Goal: Check status: Check status

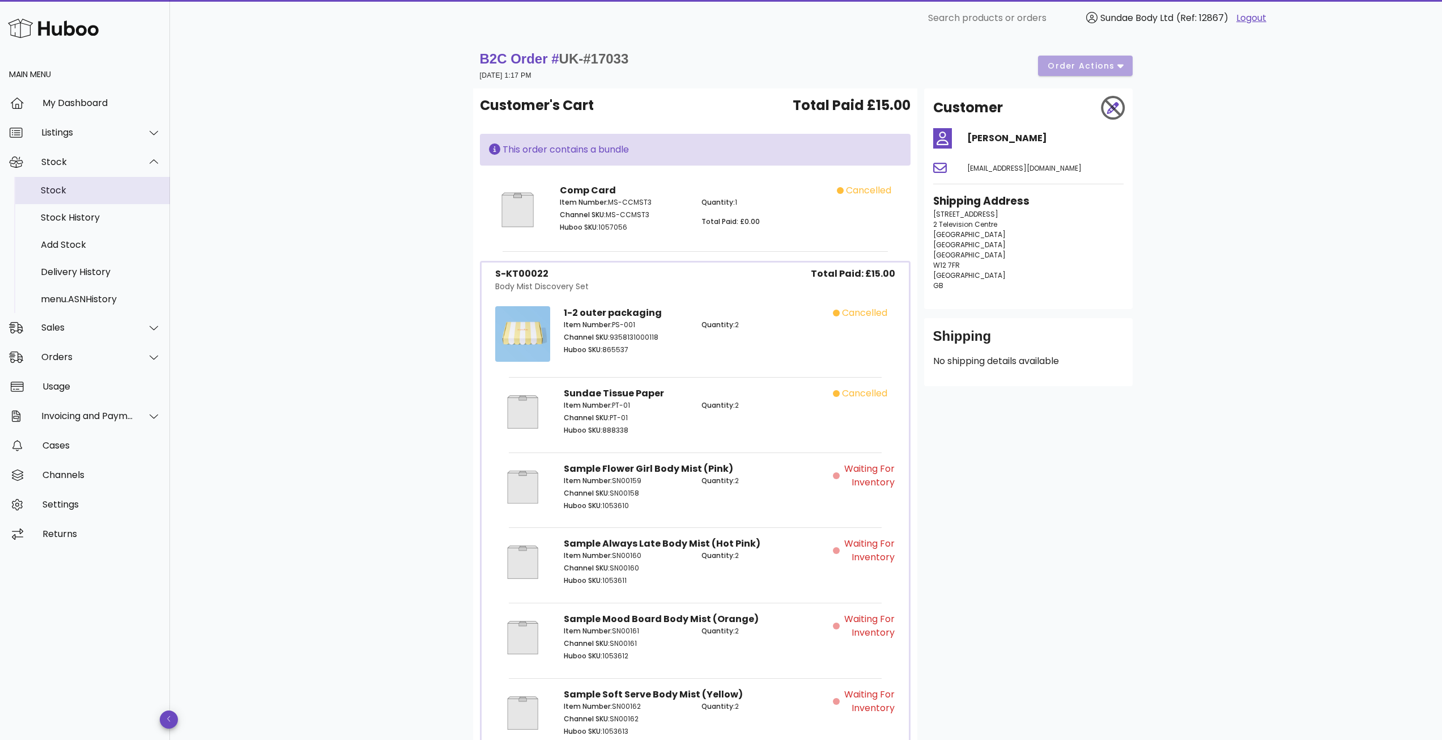
click at [69, 188] on div "Stock" at bounding box center [101, 190] width 120 height 11
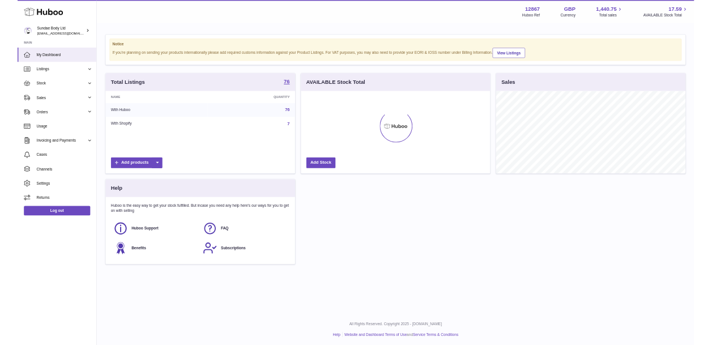
scroll to position [177, 406]
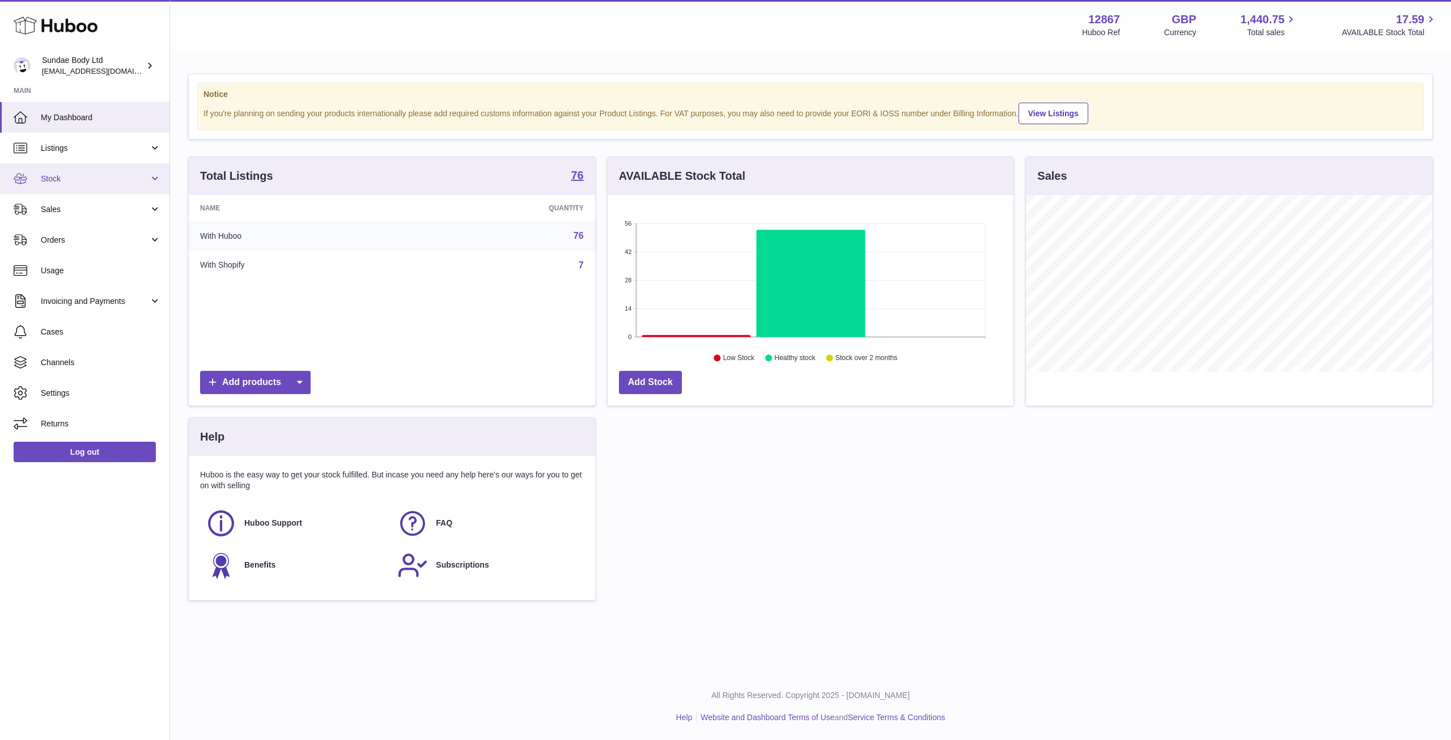
click at [68, 179] on span "Stock" at bounding box center [95, 178] width 108 height 11
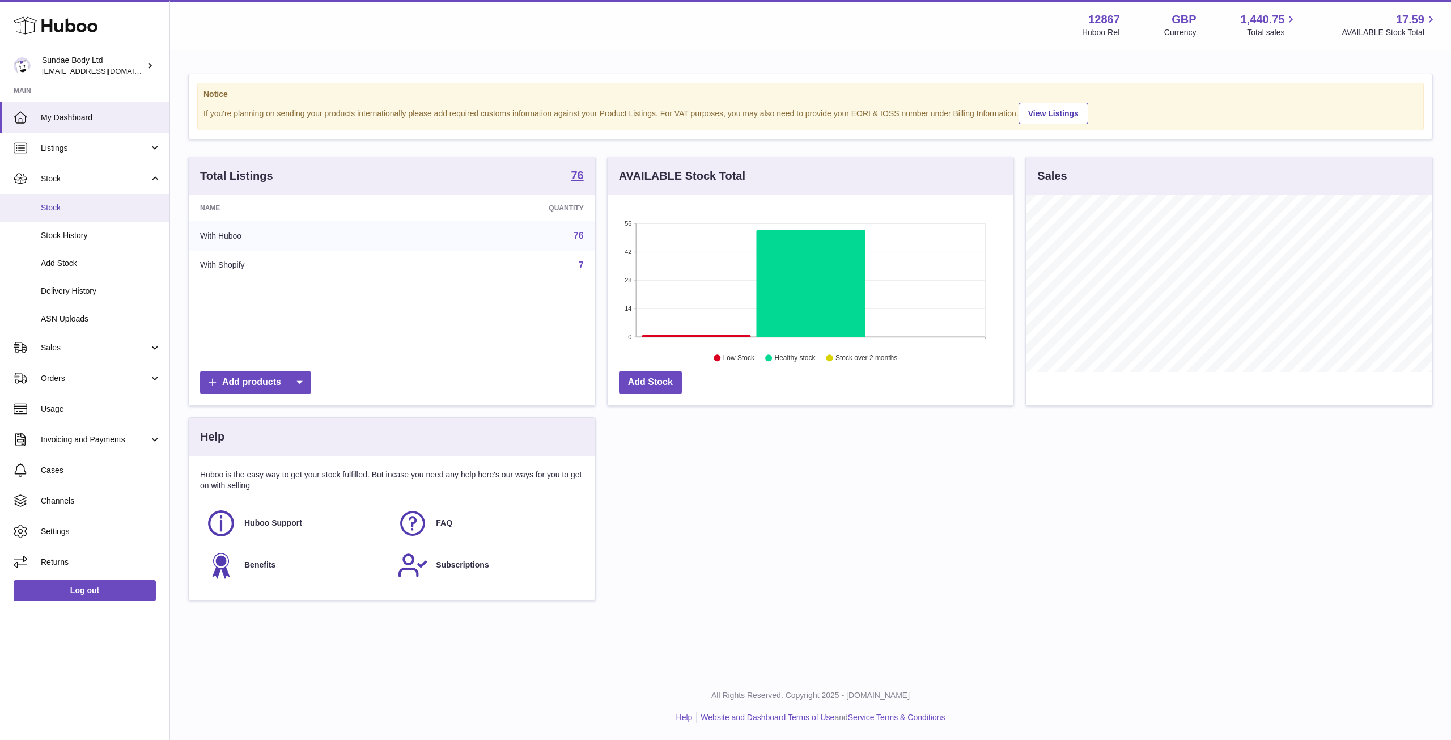
click at [62, 205] on span "Stock" at bounding box center [101, 207] width 120 height 11
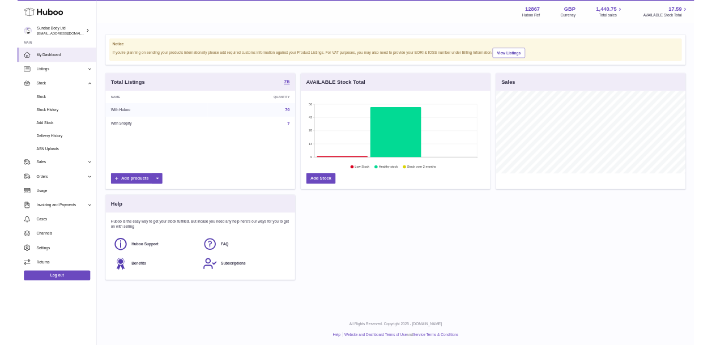
scroll to position [566575, 566505]
